Goal: Find specific page/section: Find specific page/section

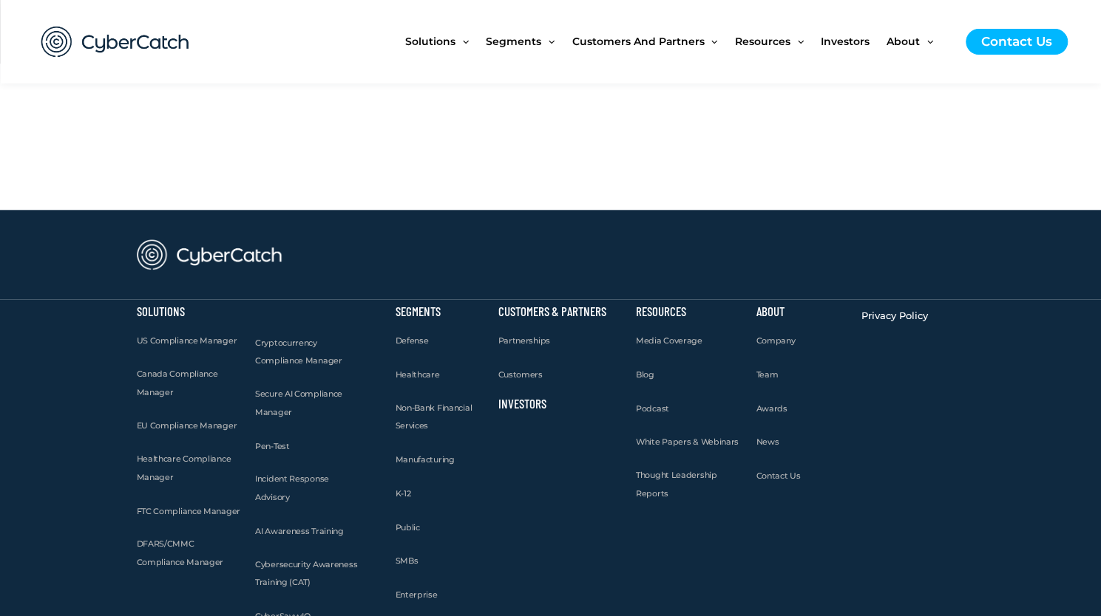
scroll to position [4213, 0]
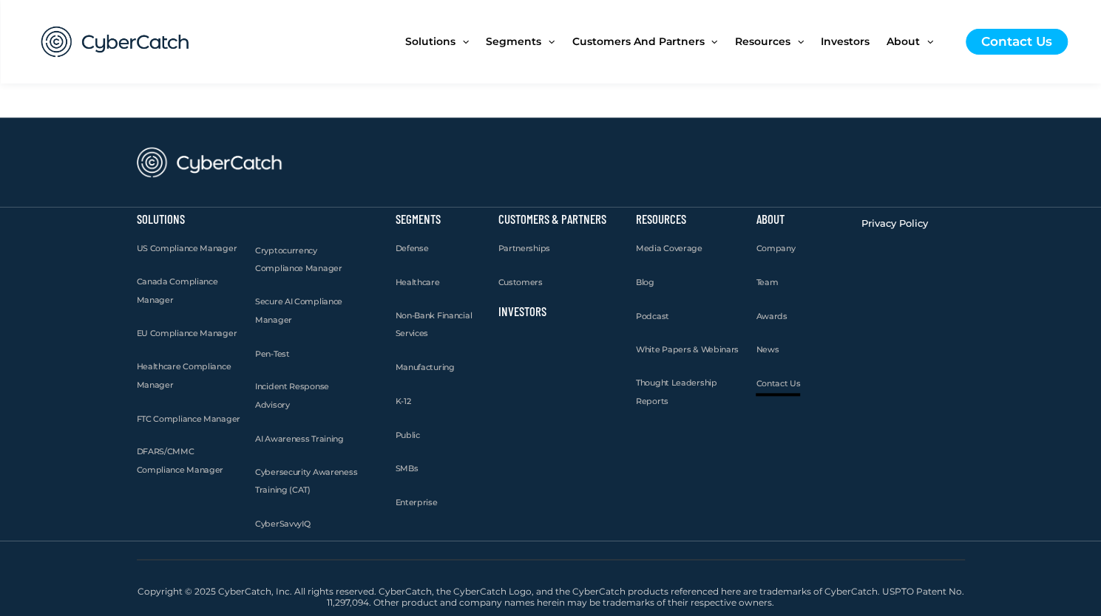
click at [787, 389] on span "Contact Us" at bounding box center [777, 383] width 44 height 10
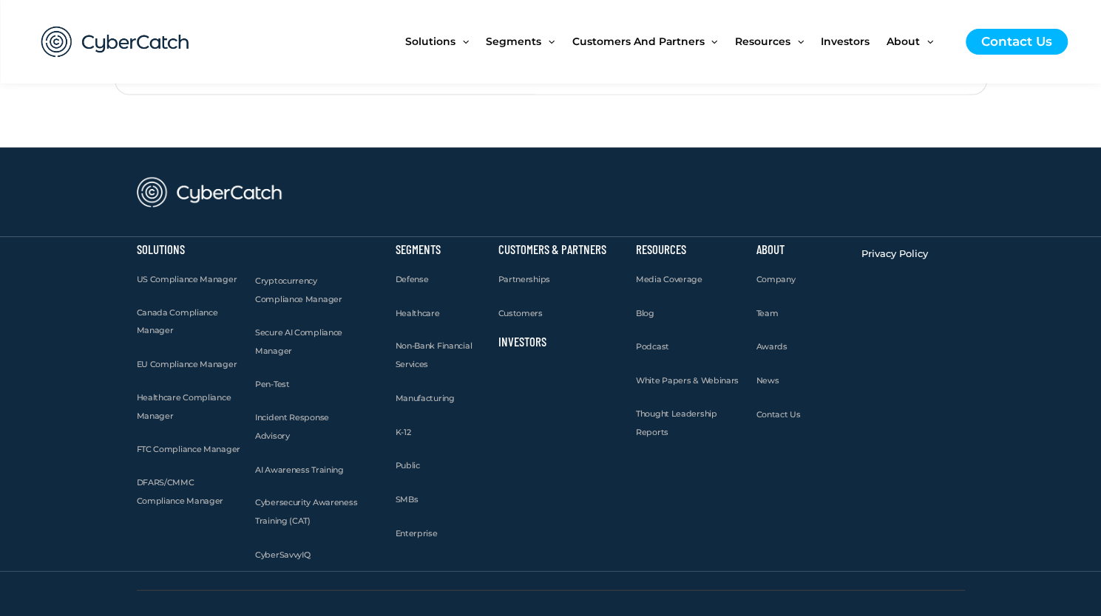
scroll to position [1913, 0]
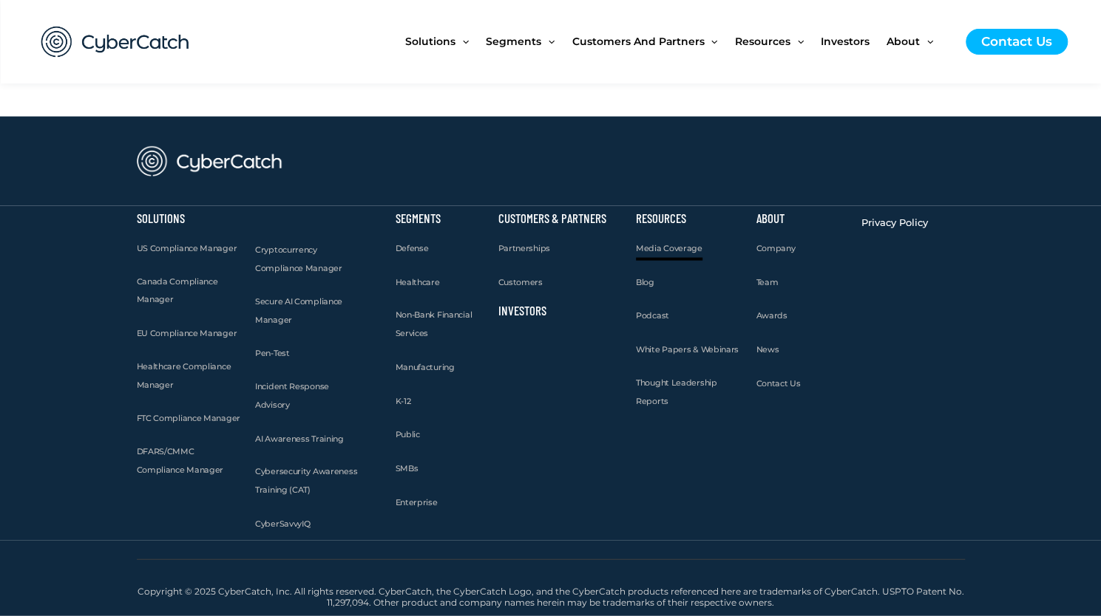
click at [659, 248] on span "Media Coverage" at bounding box center [669, 248] width 67 height 10
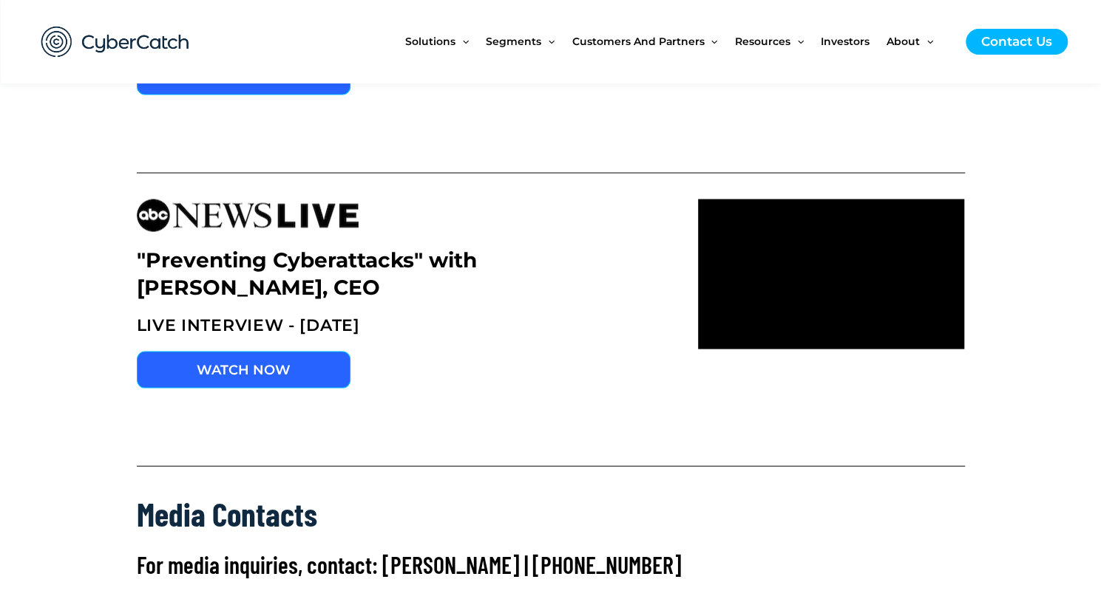
scroll to position [8436, 0]
